Goal: Task Accomplishment & Management: Complete application form

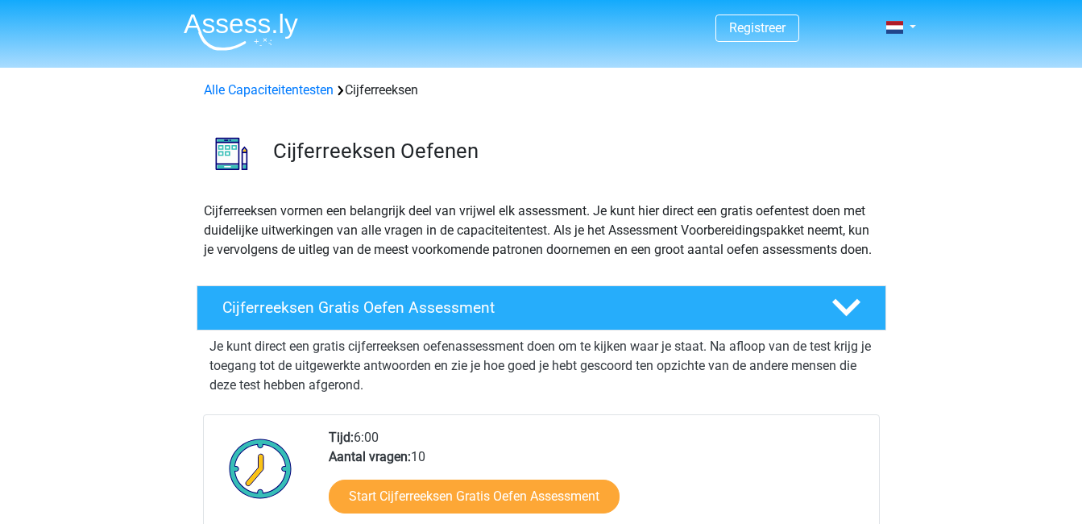
scroll to position [161, 0]
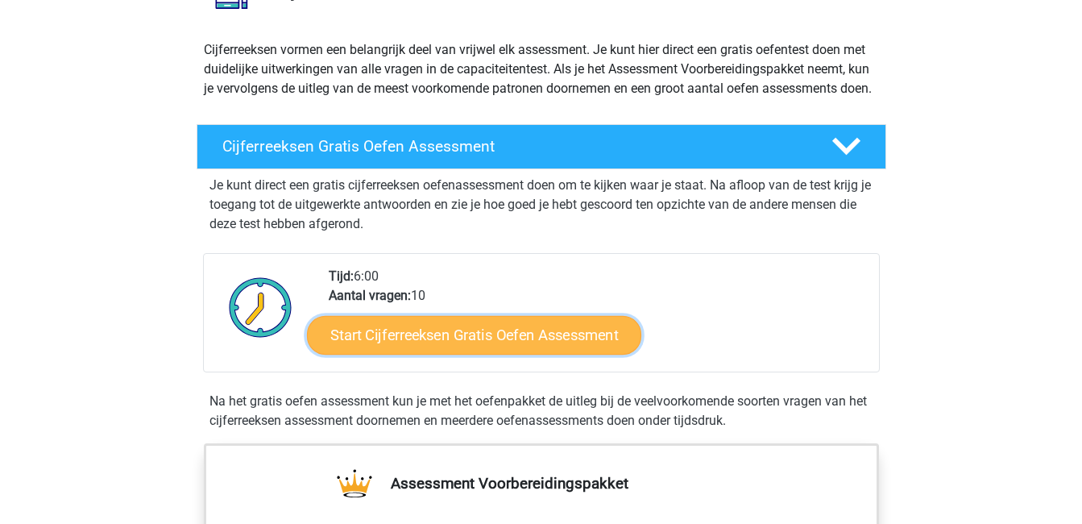
click at [484, 339] on link "Start Cijferreeksen Gratis Oefen Assessment" at bounding box center [474, 334] width 334 height 39
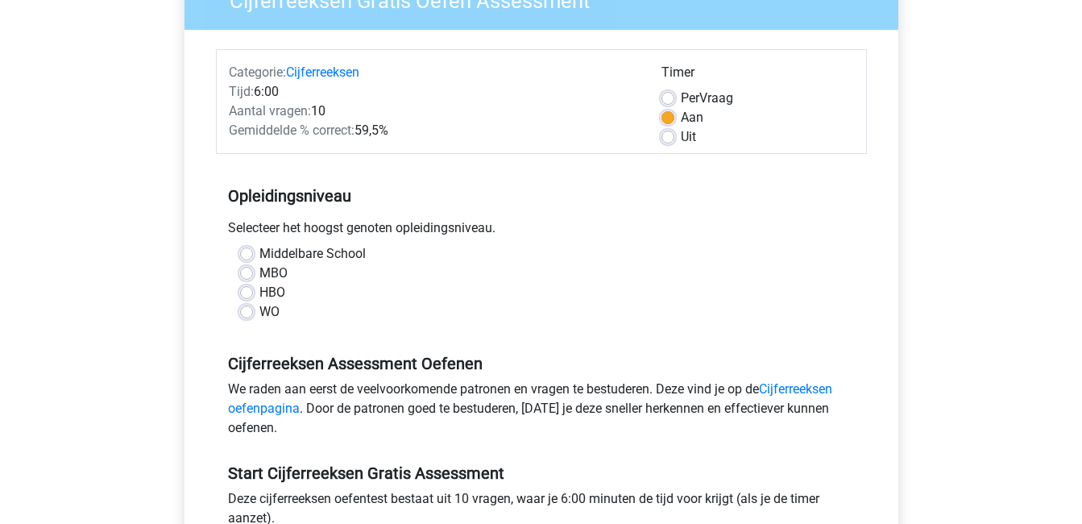
scroll to position [161, 0]
click at [259, 310] on label "WO" at bounding box center [269, 310] width 20 height 19
click at [246, 310] on input "WO" at bounding box center [246, 309] width 13 height 16
radio input "true"
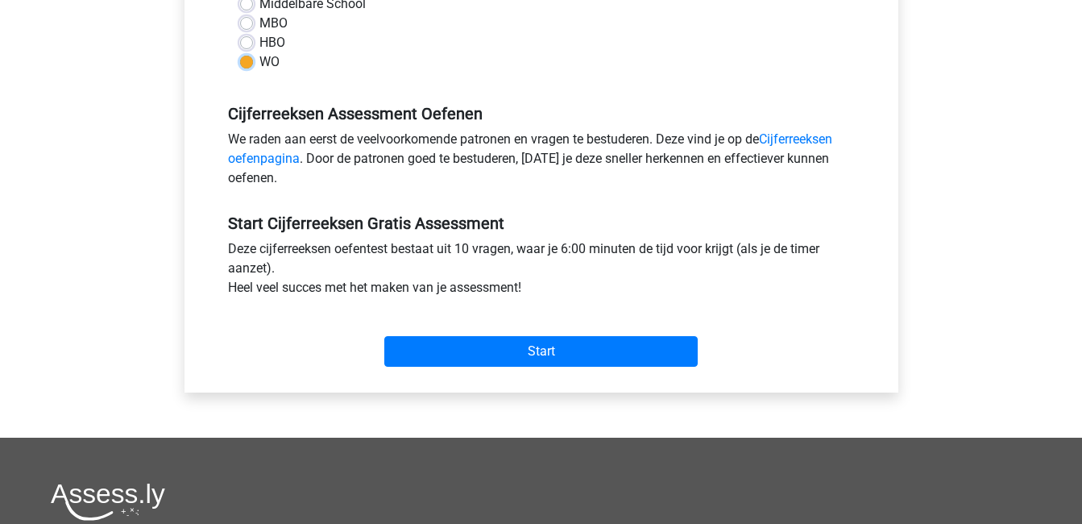
scroll to position [483, 0]
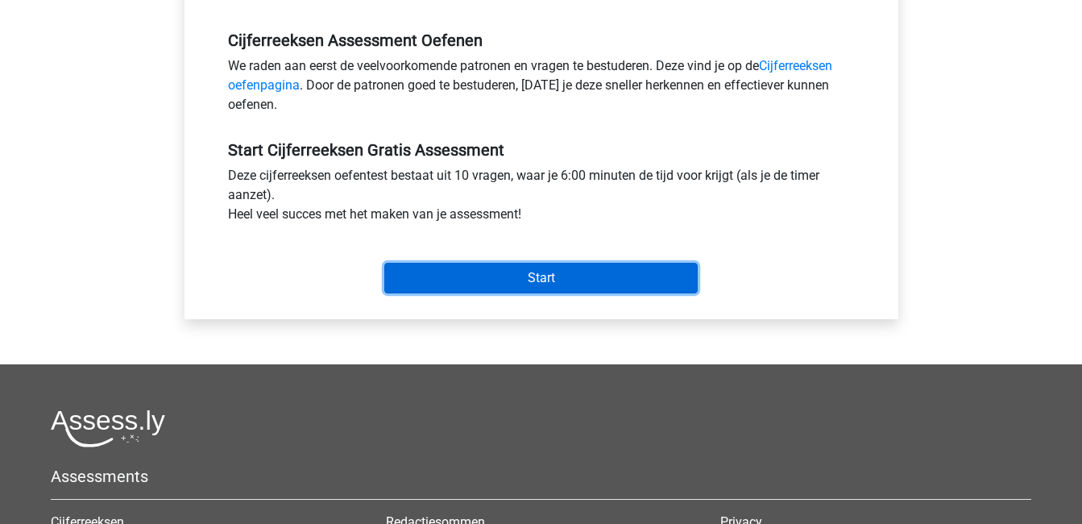
click at [501, 263] on input "Start" at bounding box center [540, 278] width 313 height 31
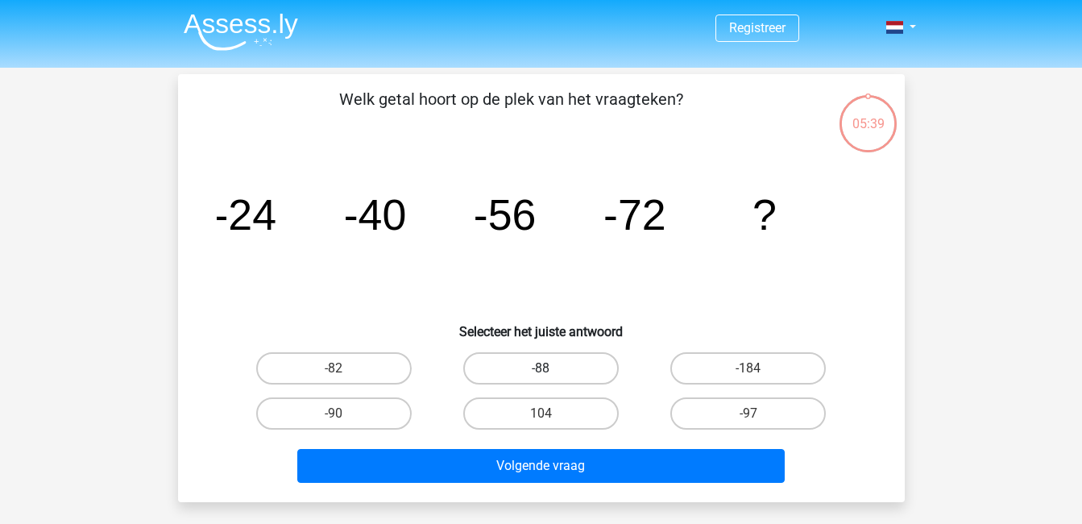
click at [539, 369] on label "-88" at bounding box center [541, 368] width 156 height 32
click at [541, 369] on input "-88" at bounding box center [546, 373] width 10 height 10
radio input "true"
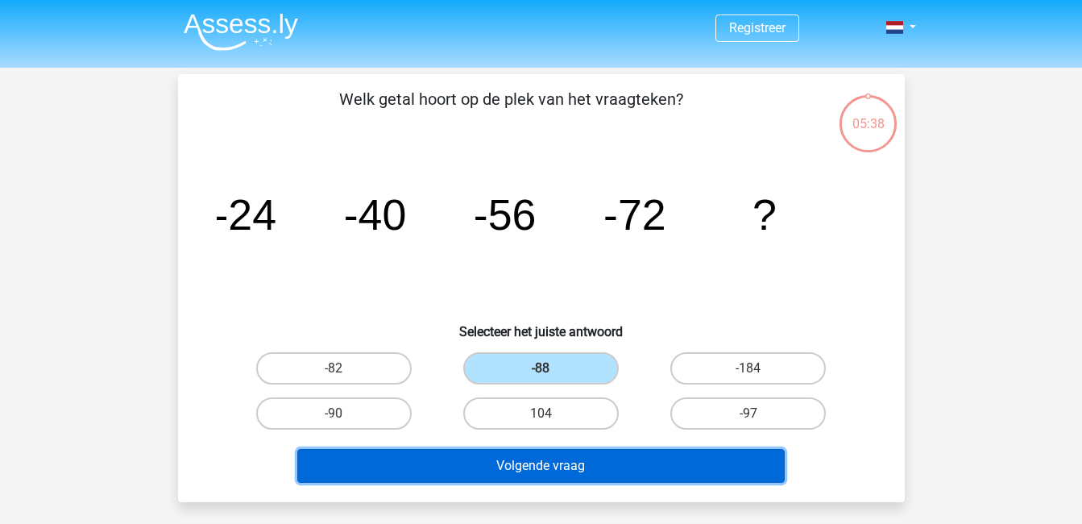
click at [556, 467] on button "Volgende vraag" at bounding box center [540, 466] width 487 height 34
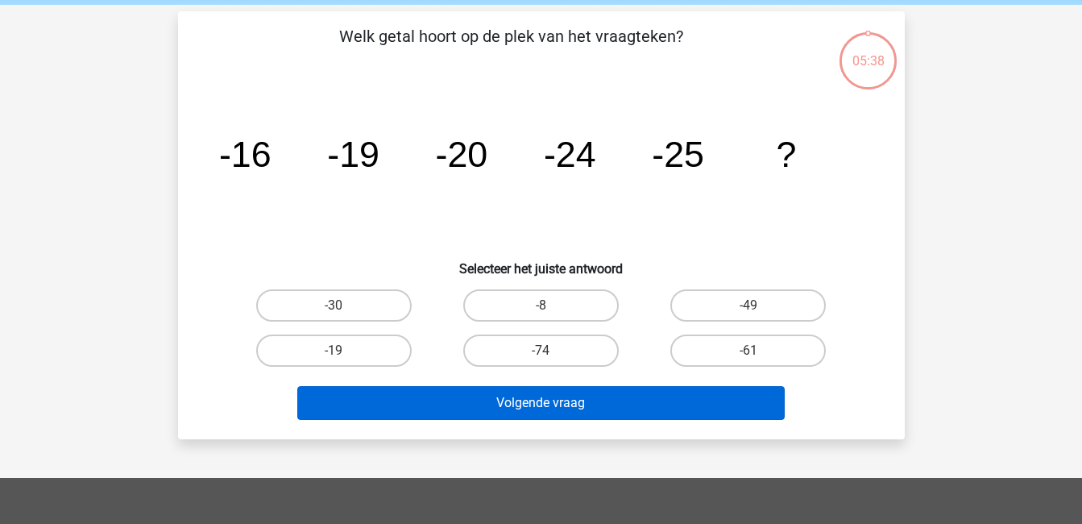
scroll to position [74, 0]
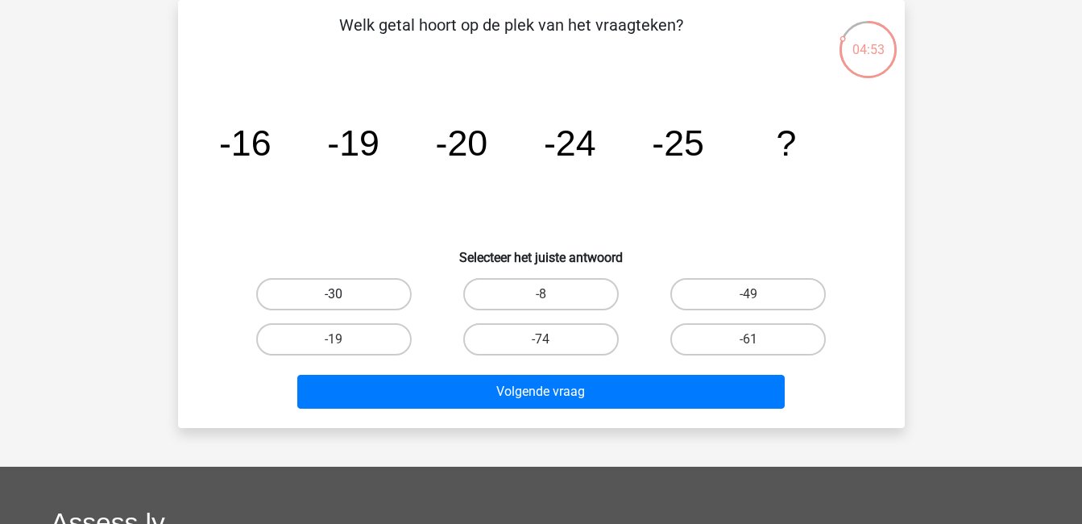
click at [375, 291] on label "-30" at bounding box center [334, 294] width 156 height 32
click at [344, 294] on input "-30" at bounding box center [339, 299] width 10 height 10
radio input "true"
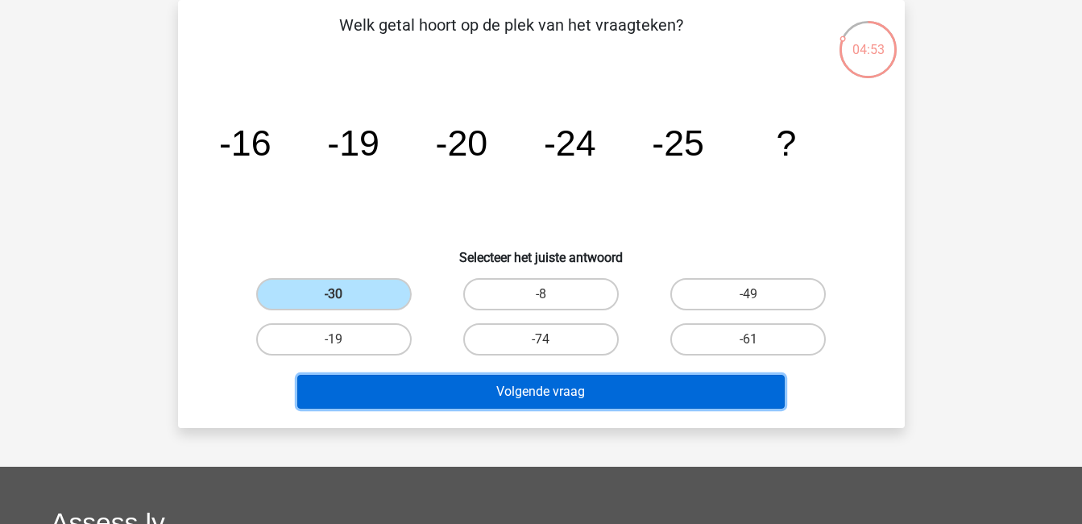
click at [498, 399] on button "Volgende vraag" at bounding box center [540, 392] width 487 height 34
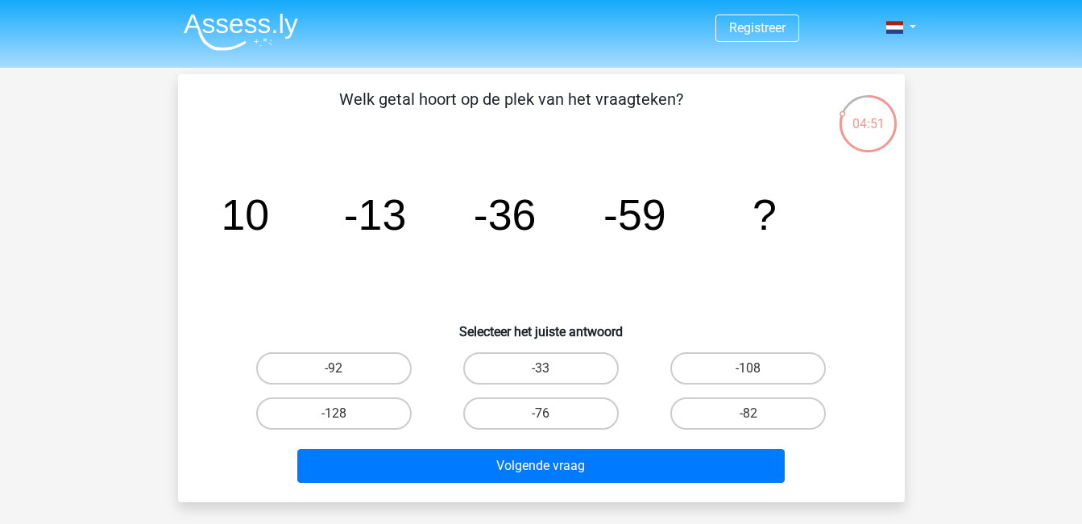
scroll to position [81, 0]
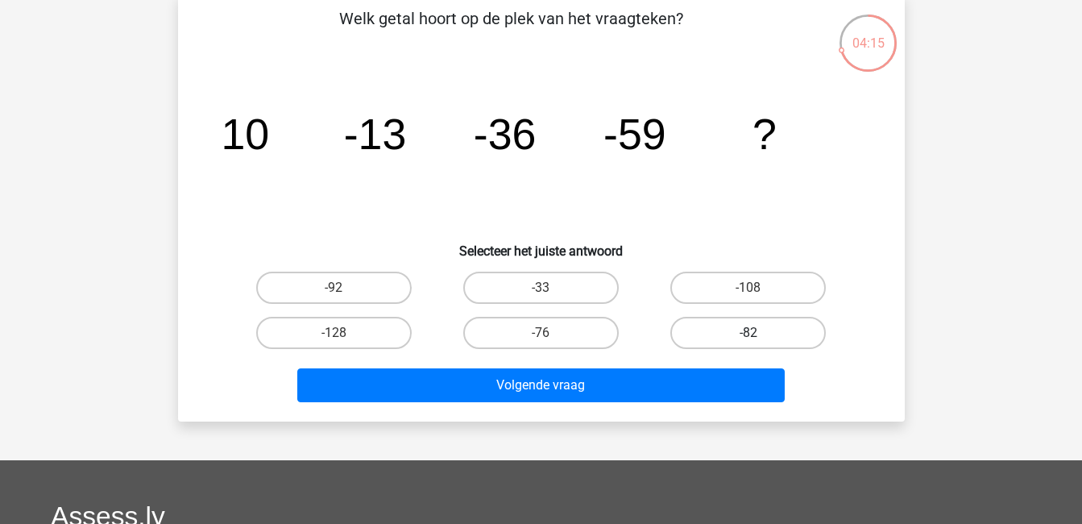
click at [743, 333] on label "-82" at bounding box center [748, 333] width 156 height 32
click at [749, 333] on input "-82" at bounding box center [754, 338] width 10 height 10
radio input "true"
click at [700, 308] on div "-108" at bounding box center [748, 287] width 207 height 45
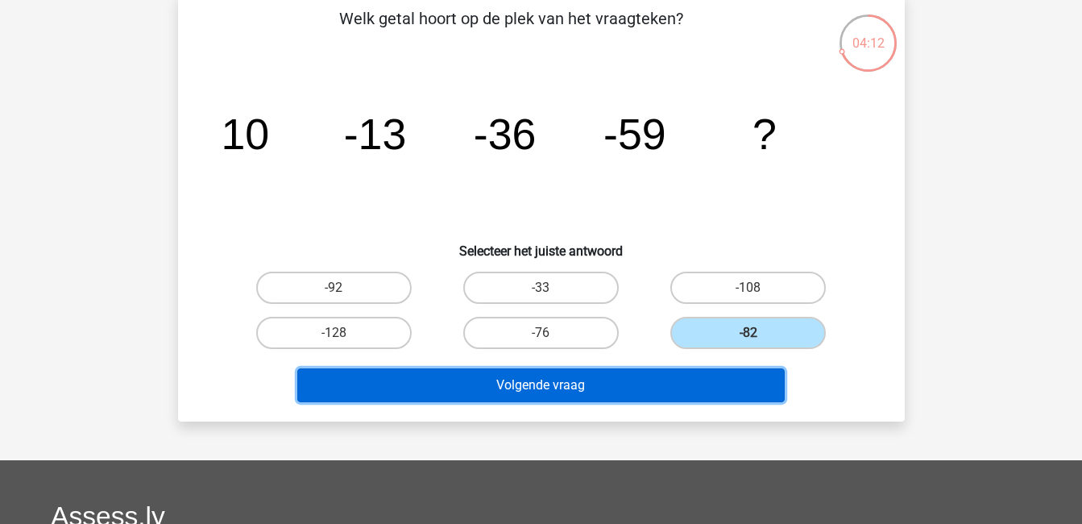
click at [655, 378] on button "Volgende vraag" at bounding box center [540, 385] width 487 height 34
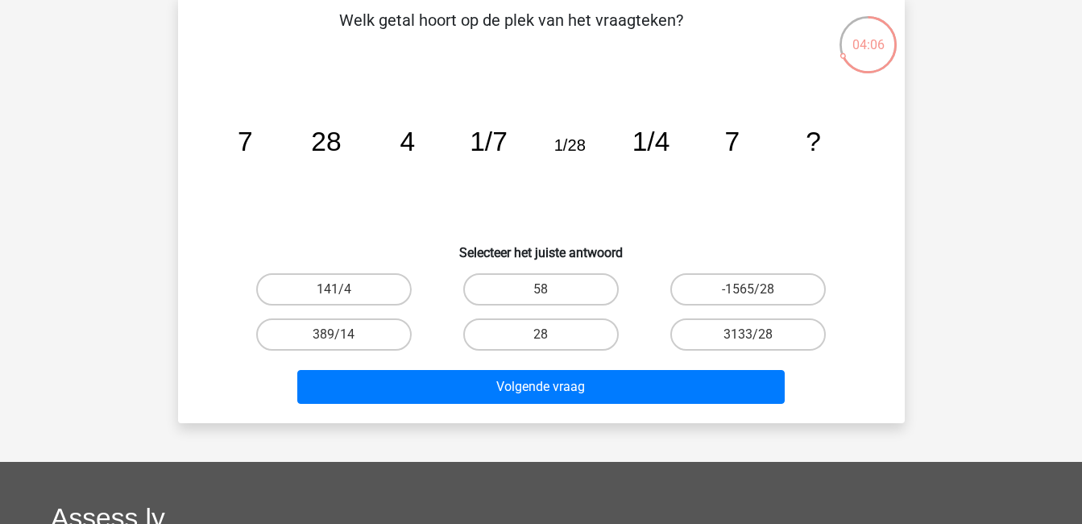
scroll to position [0, 0]
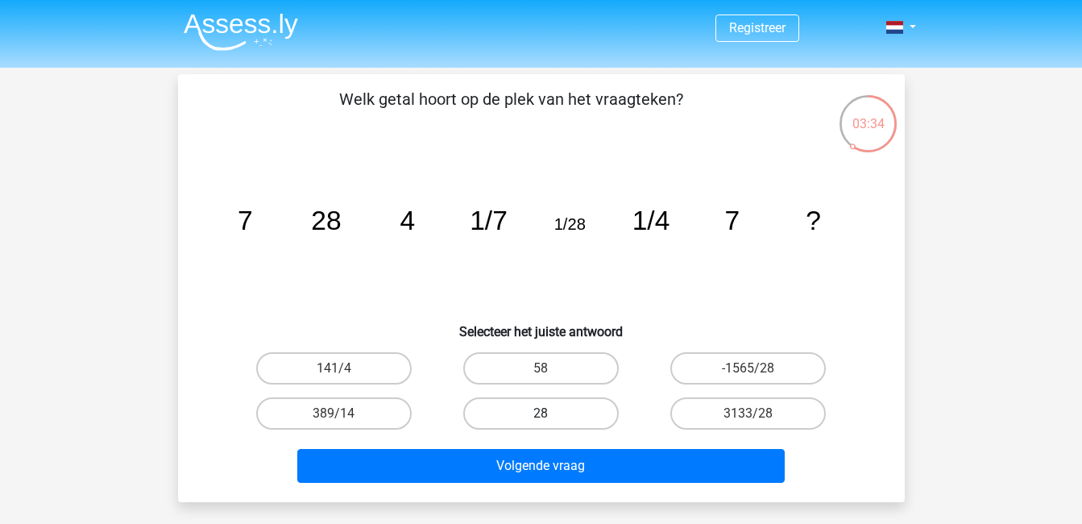
click at [566, 409] on label "28" at bounding box center [541, 413] width 156 height 32
click at [551, 413] on input "28" at bounding box center [546, 418] width 10 height 10
radio input "true"
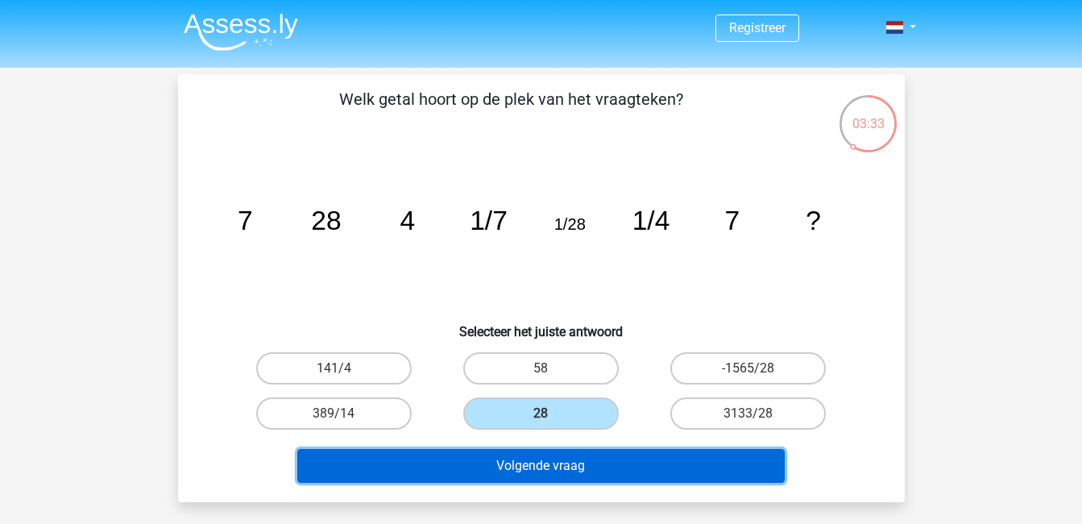
click at [579, 471] on button "Volgende vraag" at bounding box center [540, 466] width 487 height 34
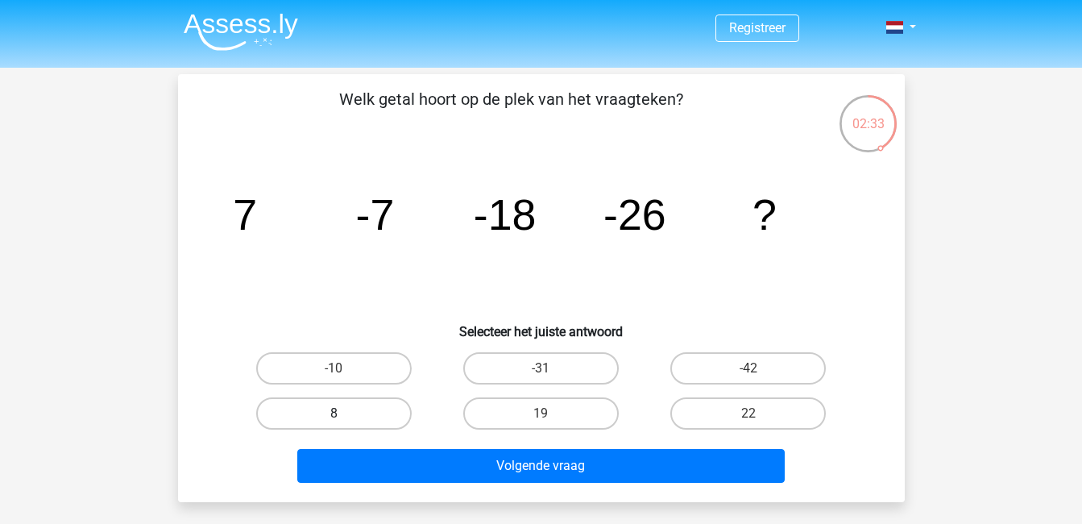
click at [317, 409] on label "8" at bounding box center [334, 413] width 156 height 32
click at [334, 413] on input "8" at bounding box center [339, 418] width 10 height 10
radio input "true"
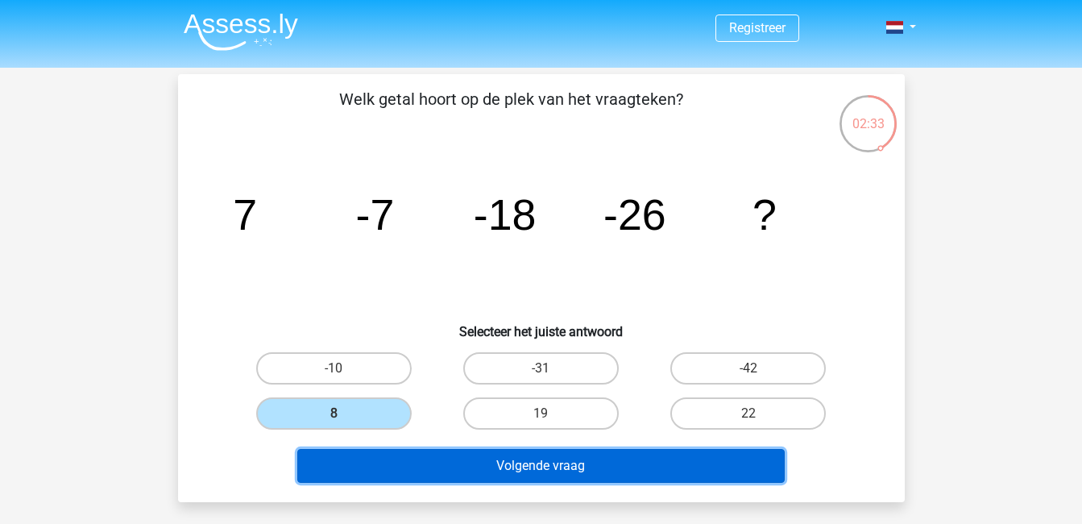
click at [367, 471] on button "Volgende vraag" at bounding box center [540, 466] width 487 height 34
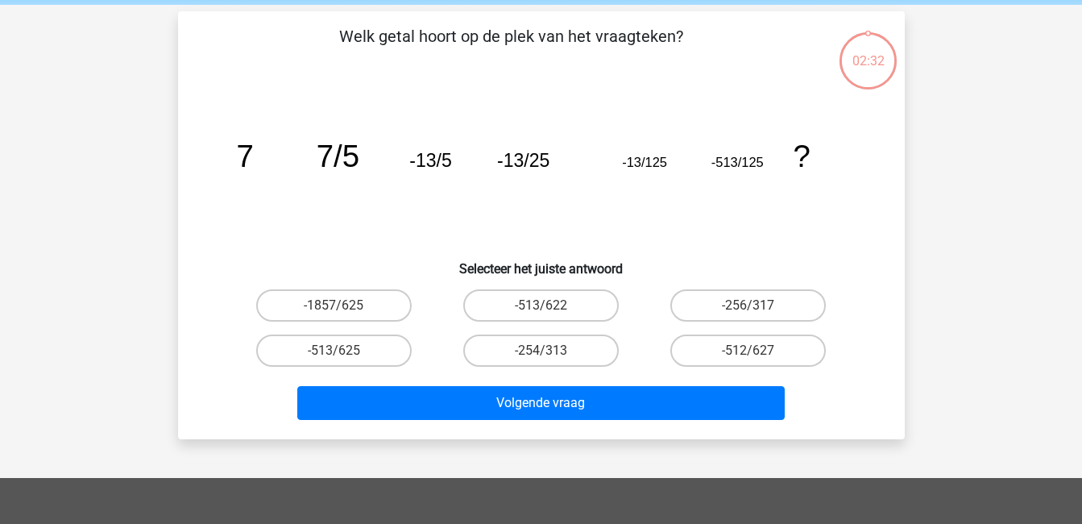
scroll to position [74, 0]
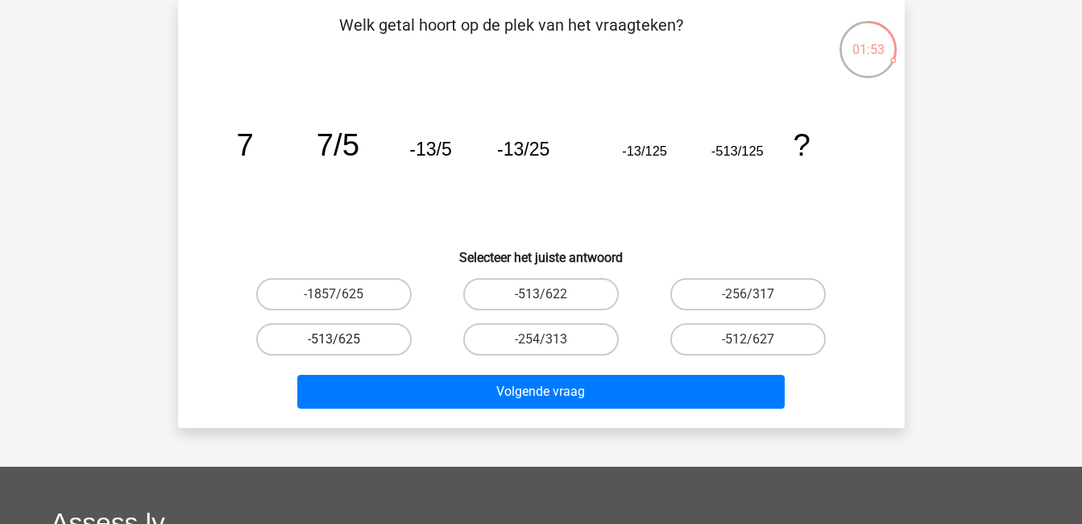
click at [370, 335] on label "-513/625" at bounding box center [334, 339] width 156 height 32
click at [344, 339] on input "-513/625" at bounding box center [339, 344] width 10 height 10
radio input "true"
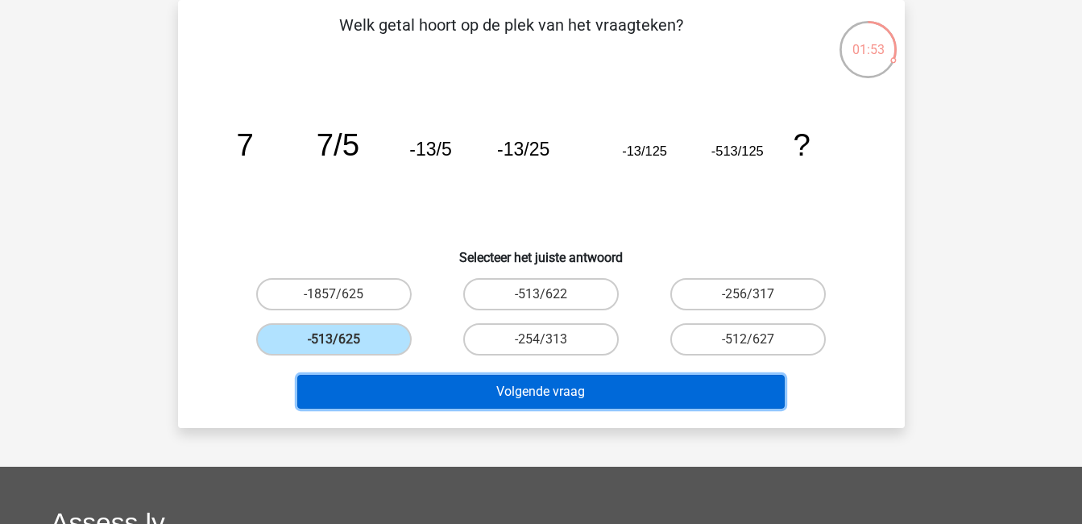
click at [409, 404] on button "Volgende vraag" at bounding box center [540, 392] width 487 height 34
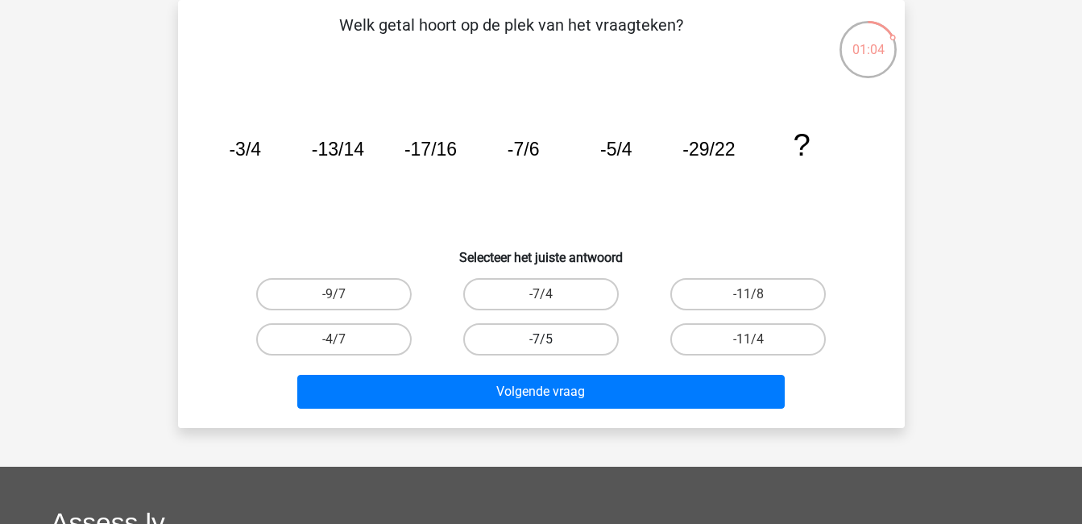
click at [521, 342] on label "-7/5" at bounding box center [541, 339] width 156 height 32
click at [541, 342] on input "-7/5" at bounding box center [546, 344] width 10 height 10
radio input "true"
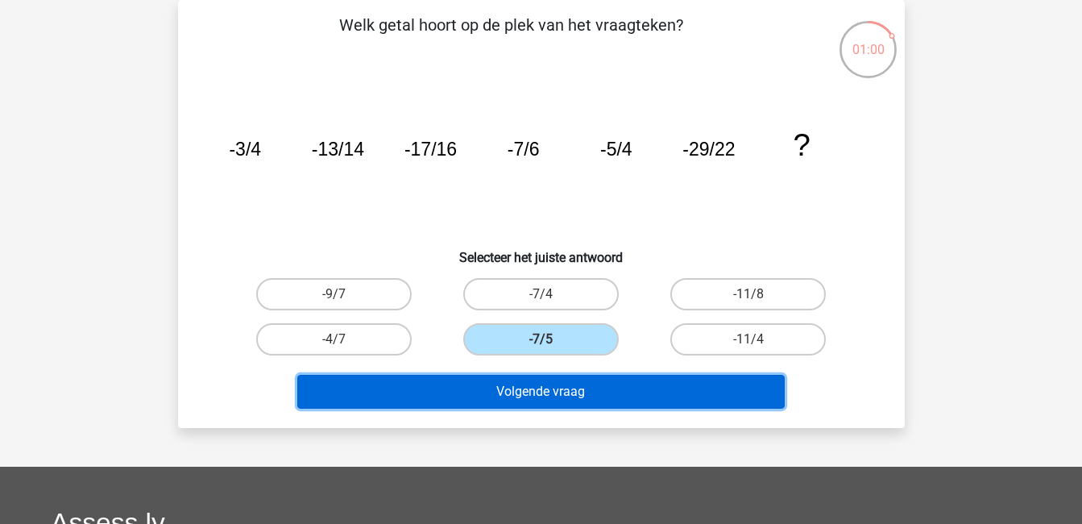
click at [533, 386] on button "Volgende vraag" at bounding box center [540, 392] width 487 height 34
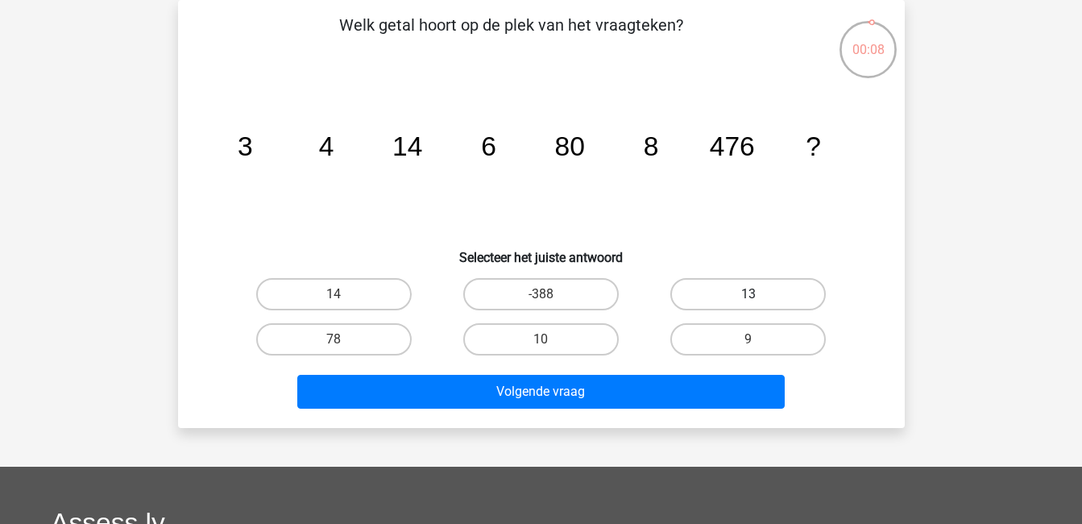
click at [728, 296] on label "13" at bounding box center [748, 294] width 156 height 32
click at [749, 296] on input "13" at bounding box center [754, 299] width 10 height 10
radio input "true"
click at [357, 298] on label "14" at bounding box center [334, 294] width 156 height 32
click at [344, 298] on input "14" at bounding box center [339, 299] width 10 height 10
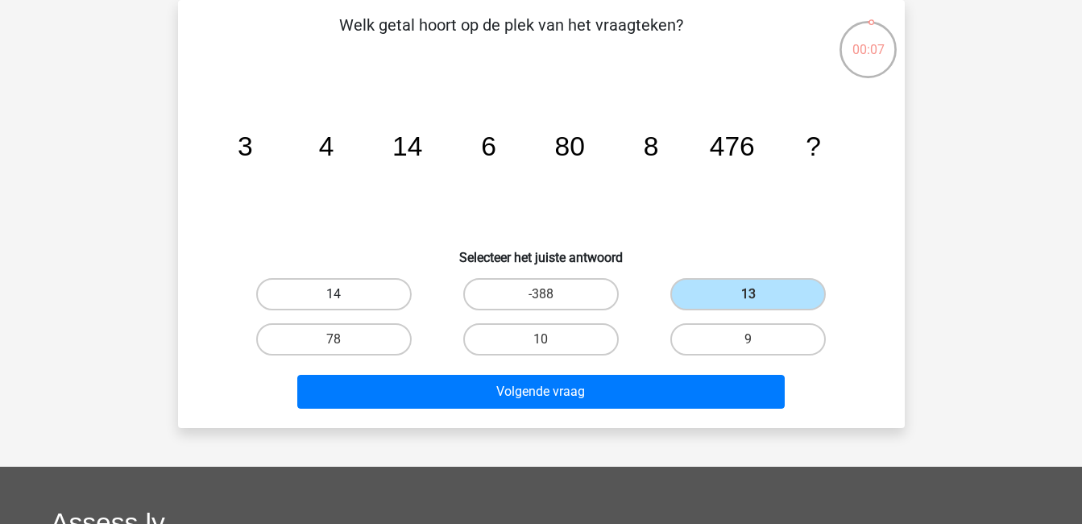
radio input "true"
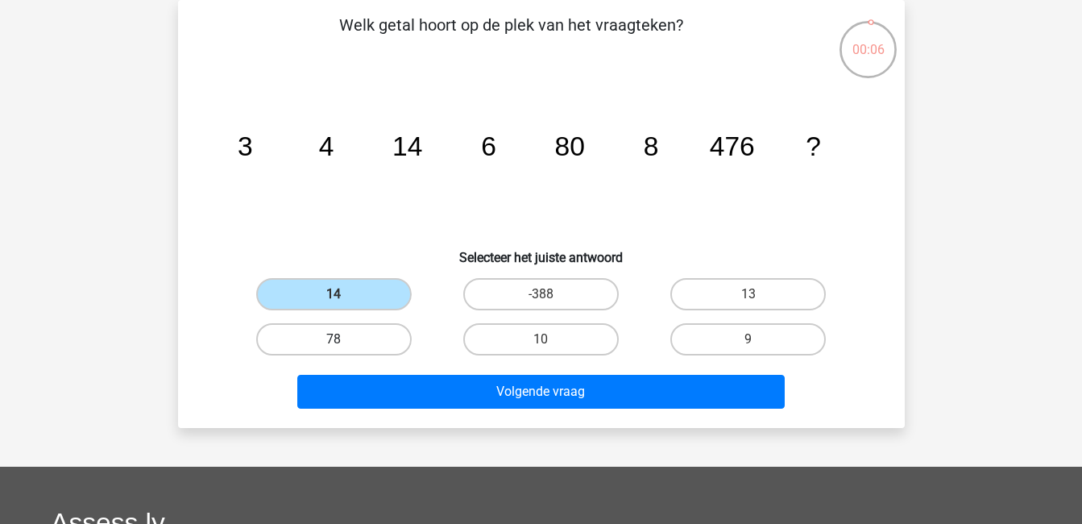
click at [359, 338] on label "78" at bounding box center [334, 339] width 156 height 32
click at [344, 339] on input "78" at bounding box center [339, 344] width 10 height 10
radio input "true"
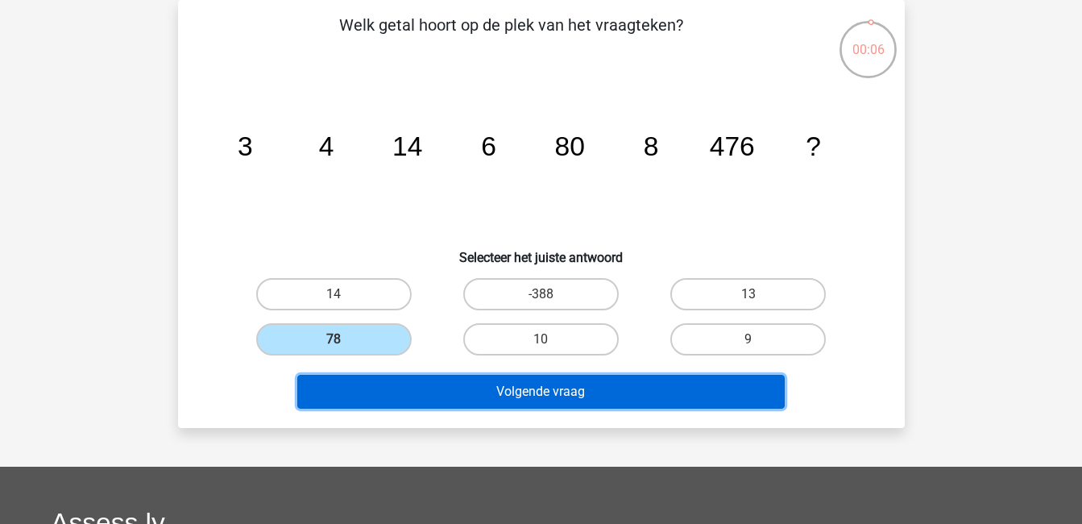
click at [409, 387] on button "Volgende vraag" at bounding box center [540, 392] width 487 height 34
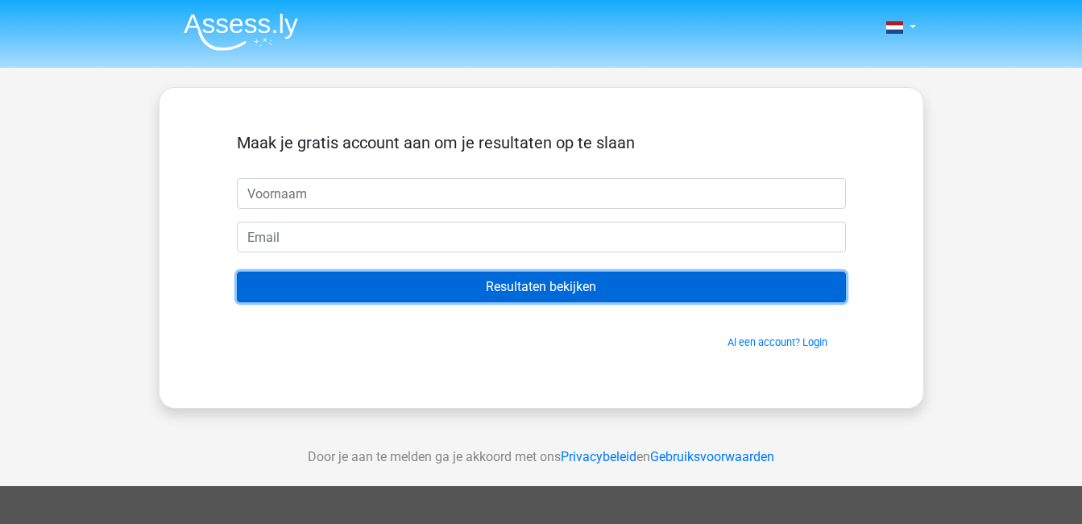
click at [578, 272] on input "Resultaten bekijken" at bounding box center [541, 287] width 609 height 31
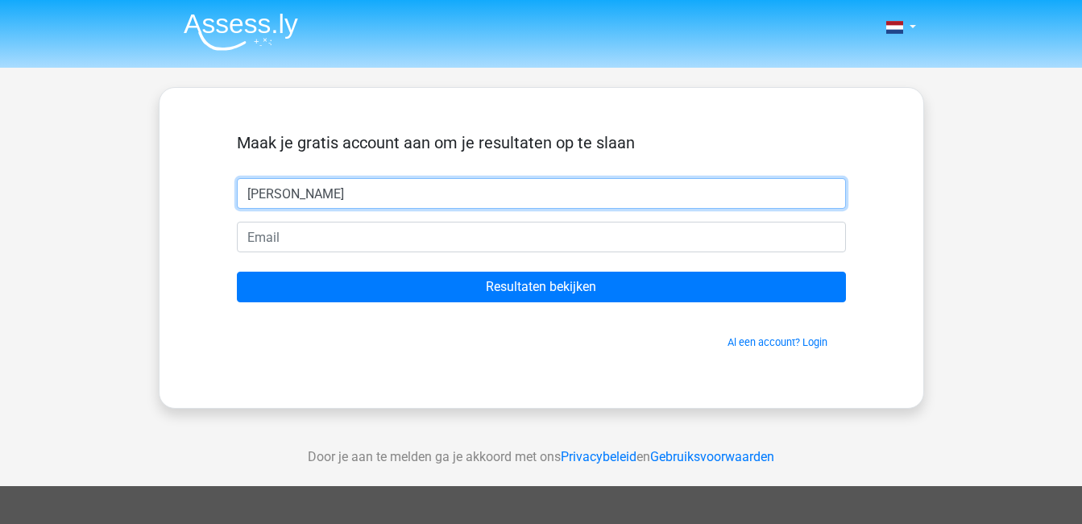
type input "jeff"
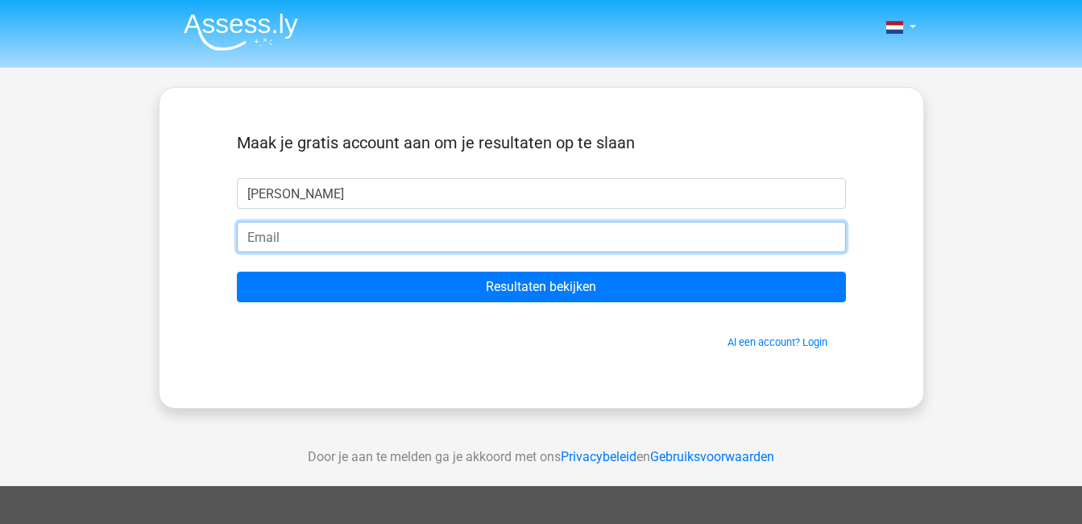
click at [638, 232] on input "email" at bounding box center [541, 237] width 609 height 31
type input "jeffpaterson@gmail.com"
click at [237, 272] on input "Resultaten bekijken" at bounding box center [541, 287] width 609 height 31
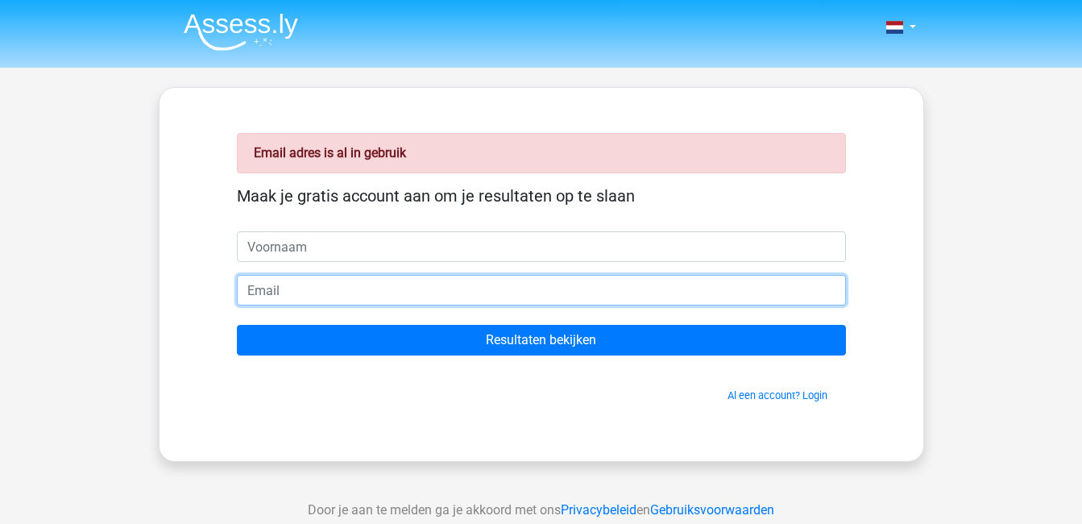
click at [467, 291] on input "email" at bounding box center [541, 290] width 609 height 31
type input "[EMAIL_ADDRESS][DOMAIN_NAME]"
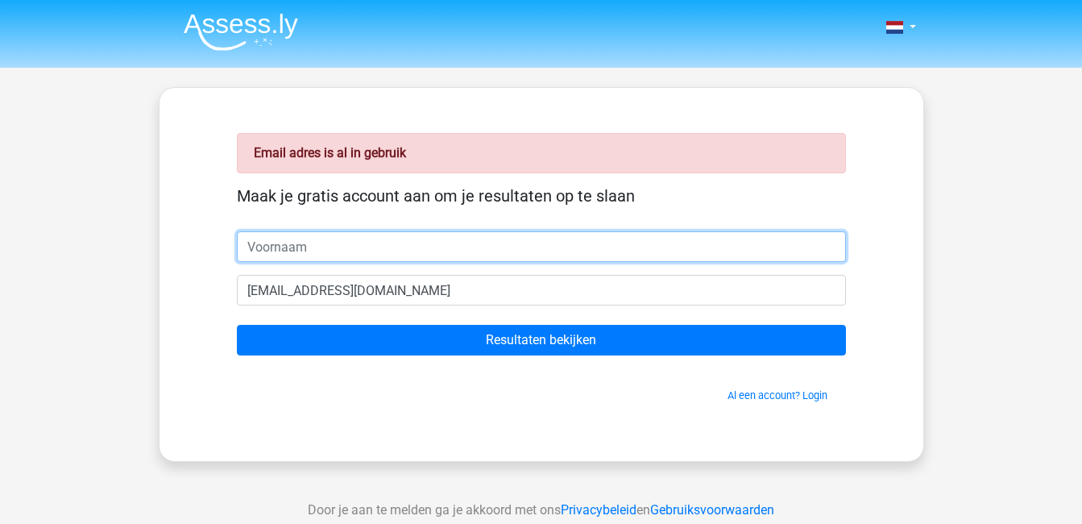
click at [361, 234] on input "text" at bounding box center [541, 246] width 609 height 31
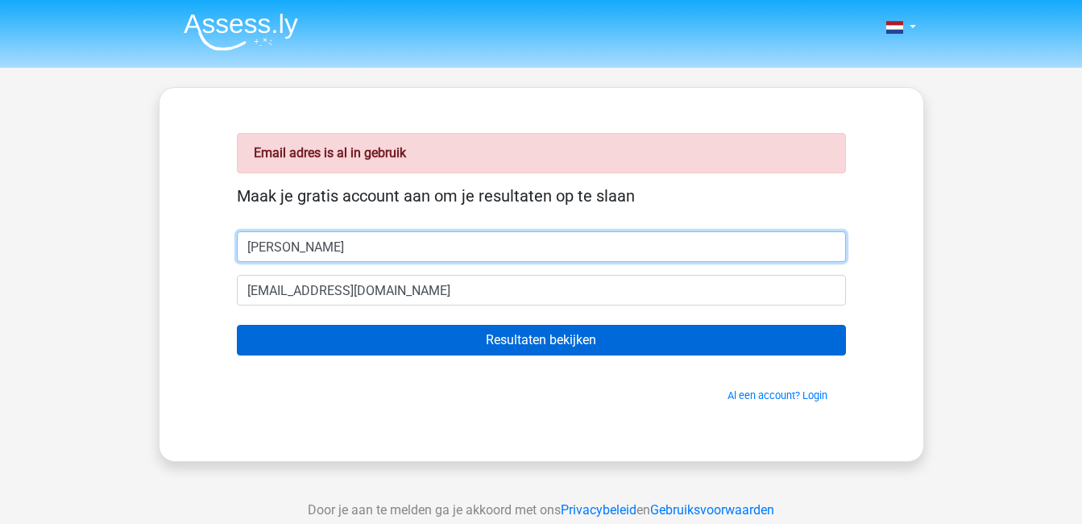
type input "[PERSON_NAME]"
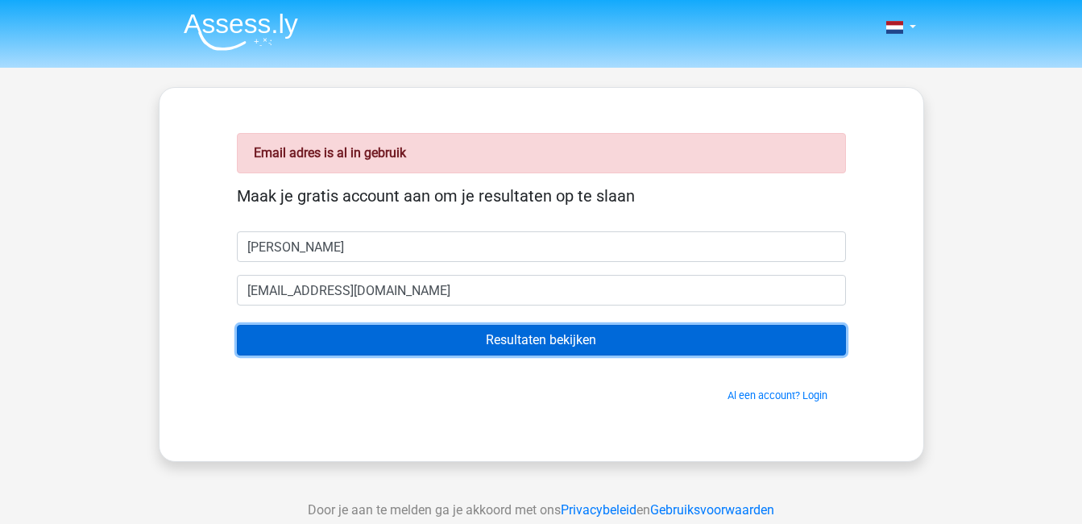
click at [630, 341] on input "Resultaten bekijken" at bounding box center [541, 340] width 609 height 31
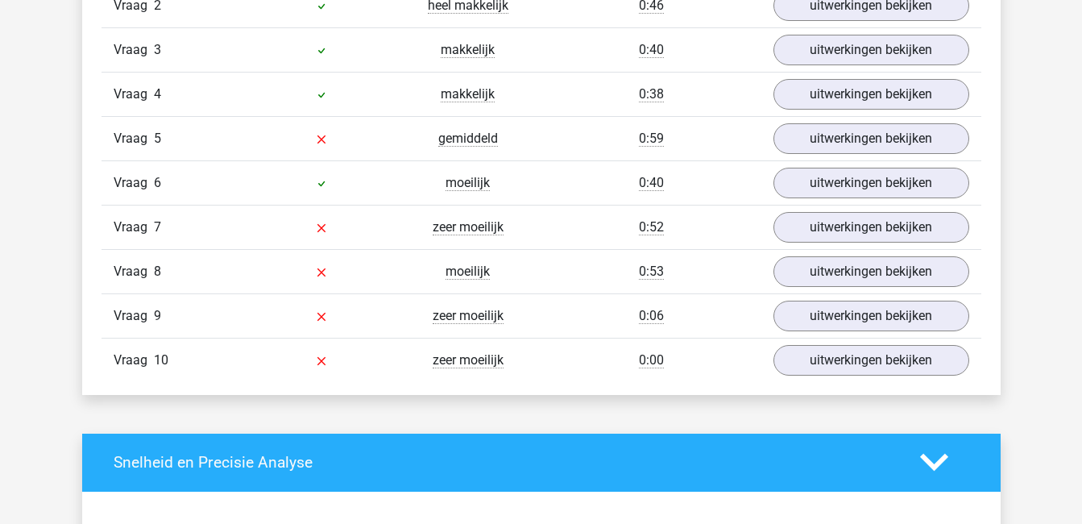
scroll to position [1370, 0]
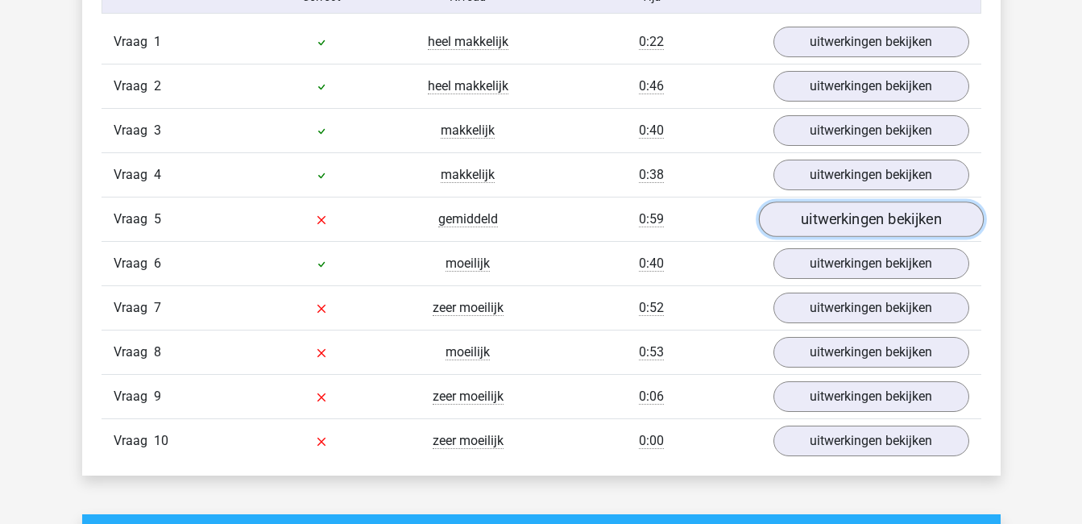
click at [813, 208] on link "uitwerkingen bekijken" at bounding box center [870, 218] width 225 height 35
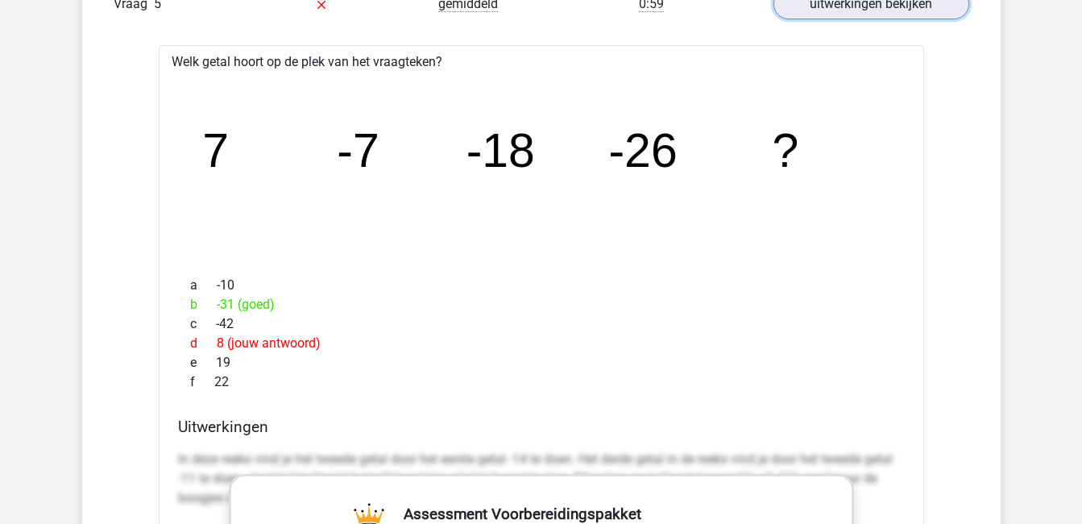
scroll to position [1611, 0]
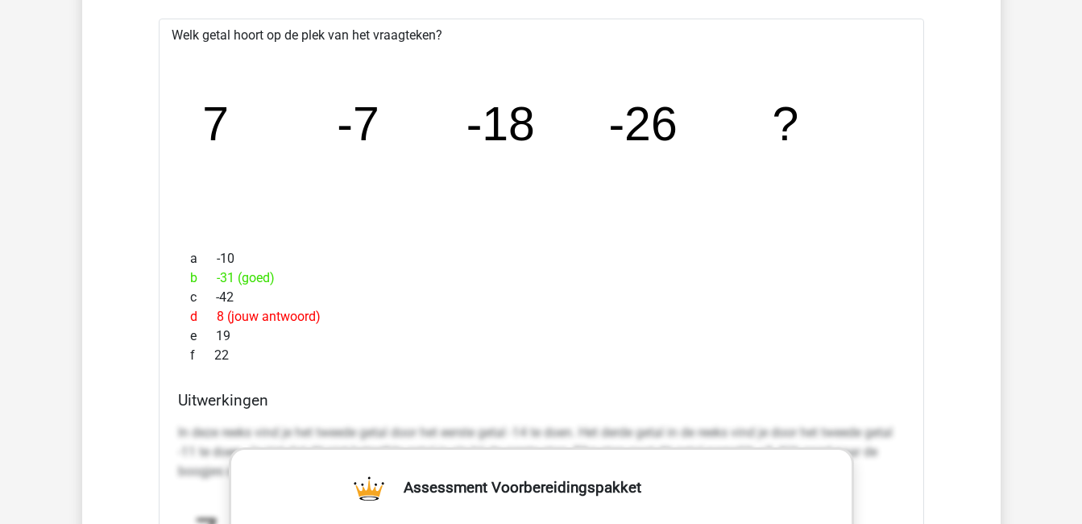
click at [205, 277] on span "b" at bounding box center [203, 277] width 27 height 19
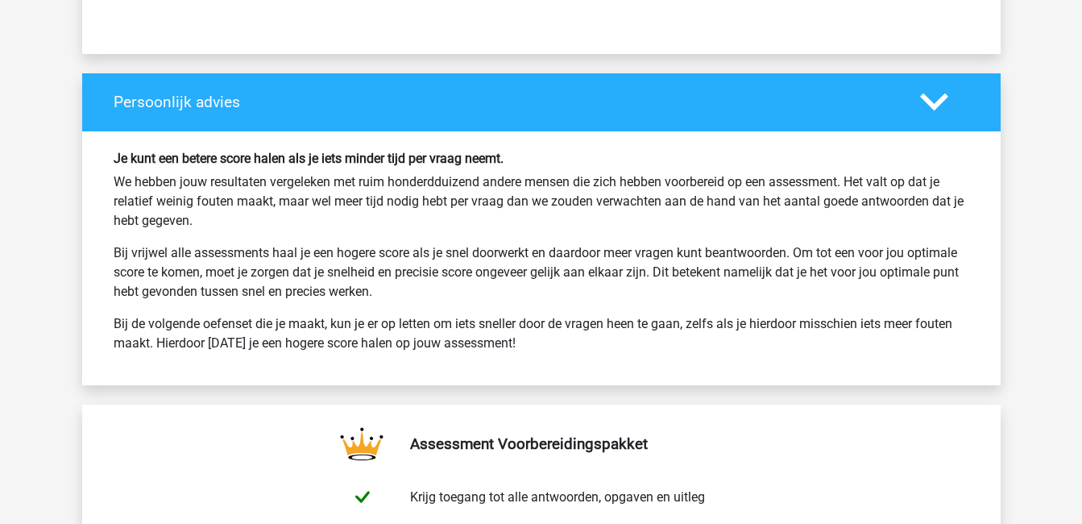
scroll to position [3223, 0]
